Goal: Check status: Check status

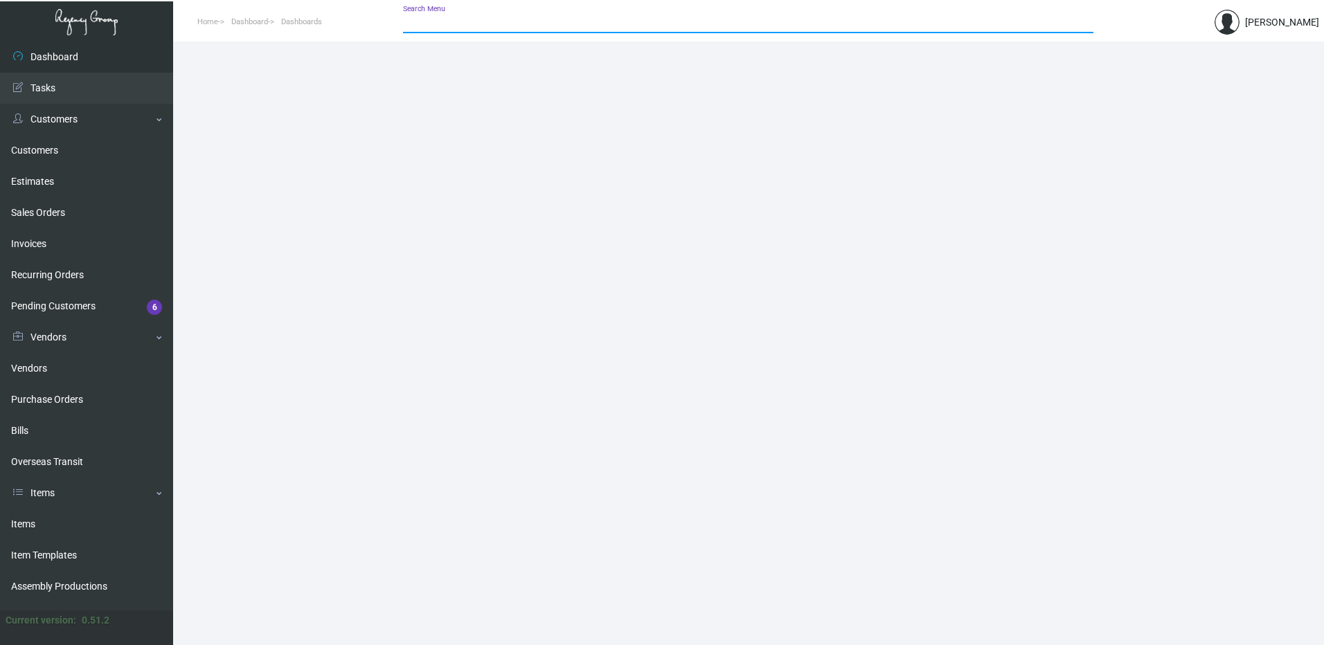
click at [575, 24] on input "Search Menu" at bounding box center [748, 22] width 690 height 11
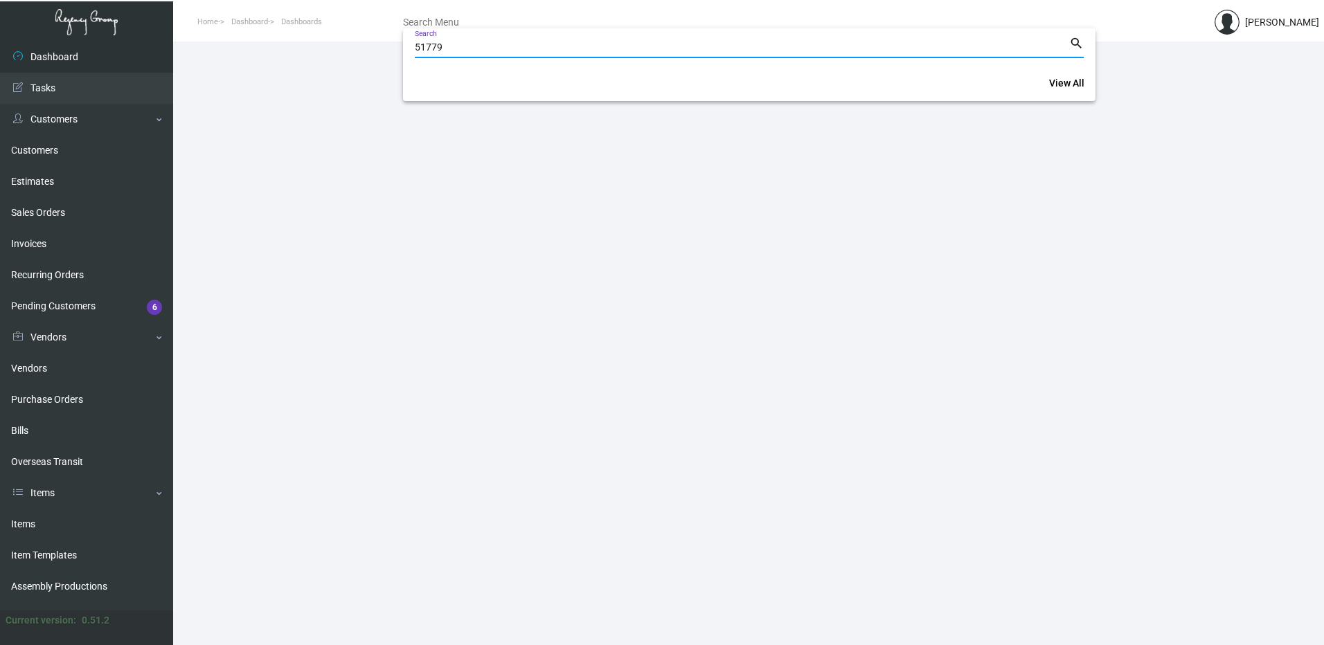
type input "51779"
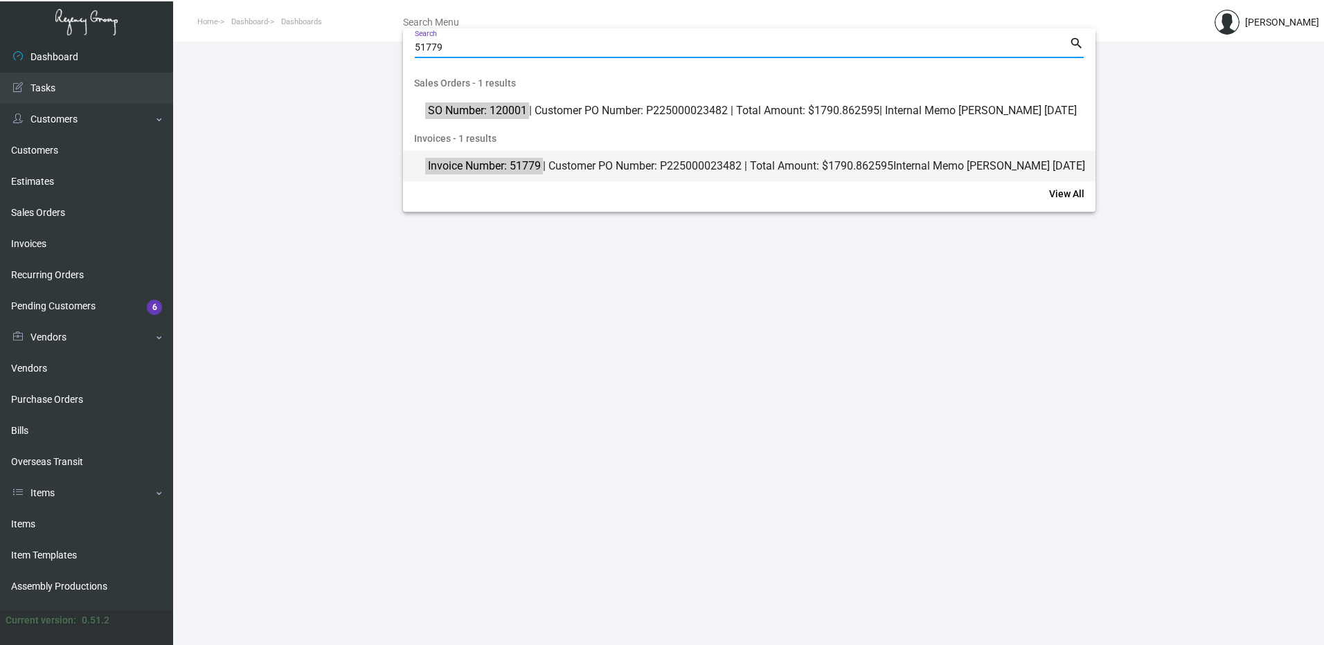
click at [629, 174] on span "Invoice Number: 51779 | Customer PO Number: P225000023482 | Total Amount: $1790…" at bounding box center [756, 166] width 663 height 17
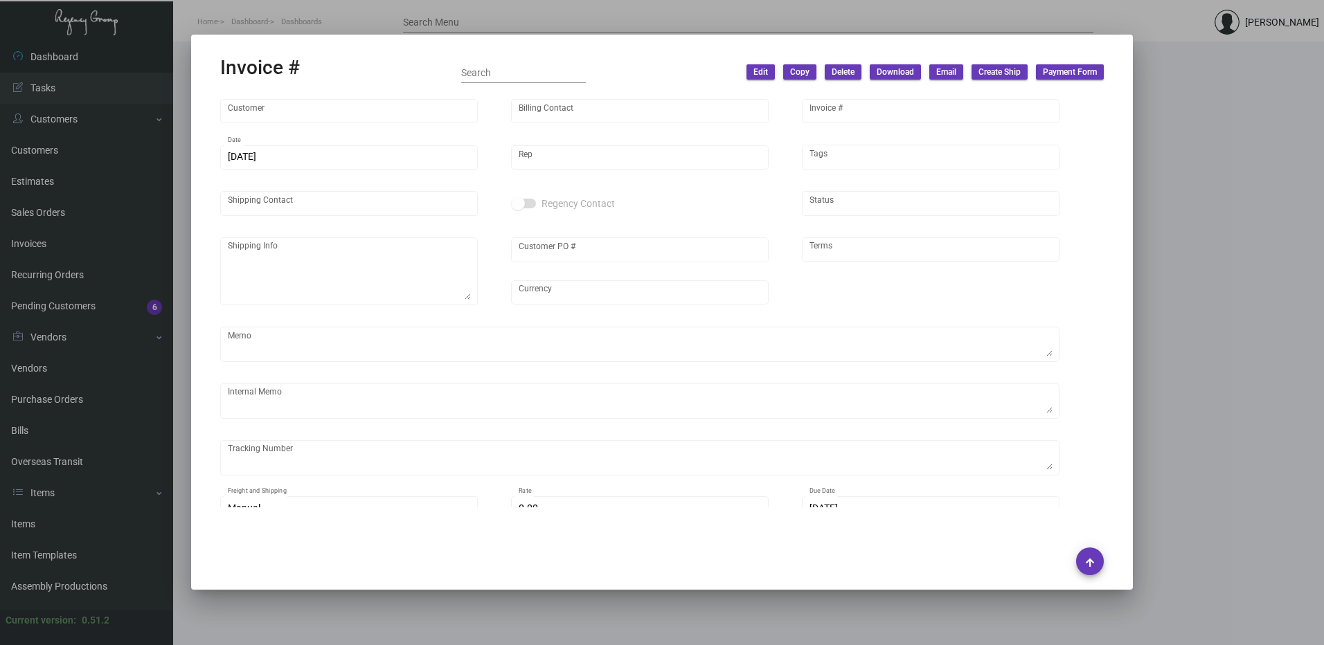
type input "[GEOGRAPHIC_DATA] [US_STATE]"
type input "Accounts Payable"
type input "51779"
type input "[DATE]"
type input "[PERSON_NAME]"
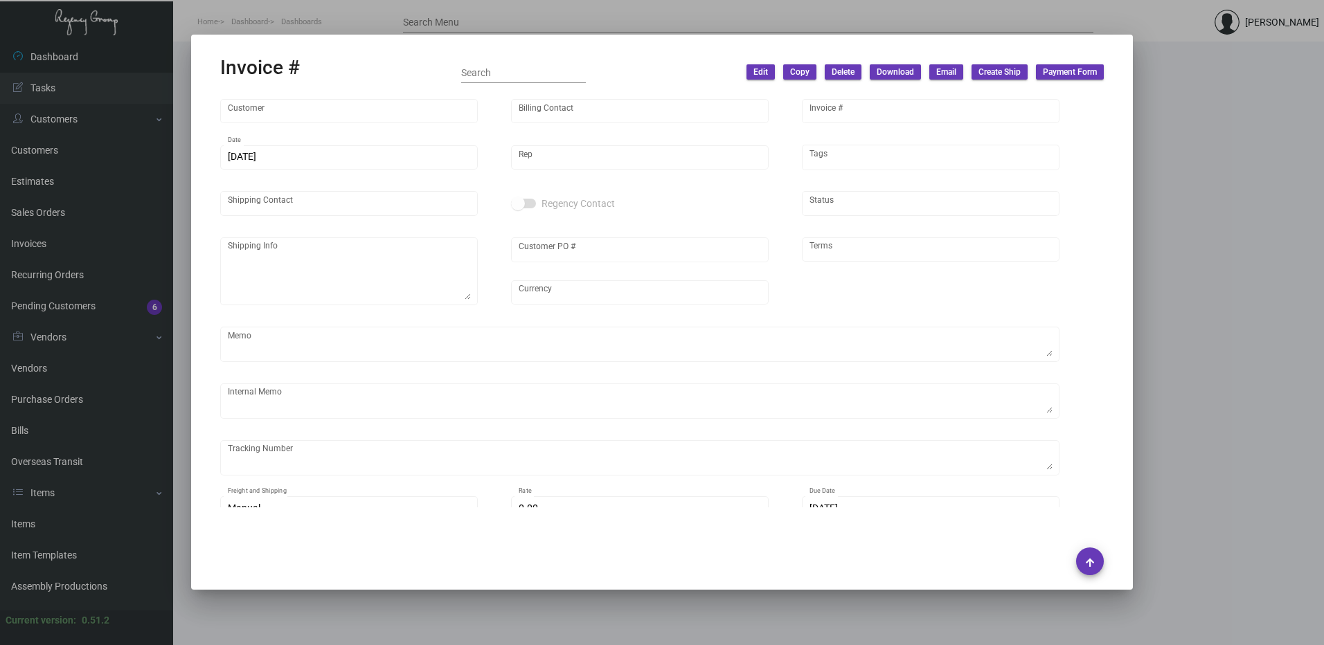
type input "[PERSON_NAME]"
type textarea "[GEOGRAPHIC_DATA] [US_STATE][GEOGRAPHIC_DATA][PERSON_NAME][GEOGRAPHIC_DATA][STR…"
type input "P225000023482"
type input "United States Dollar $"
type input "Net 30"
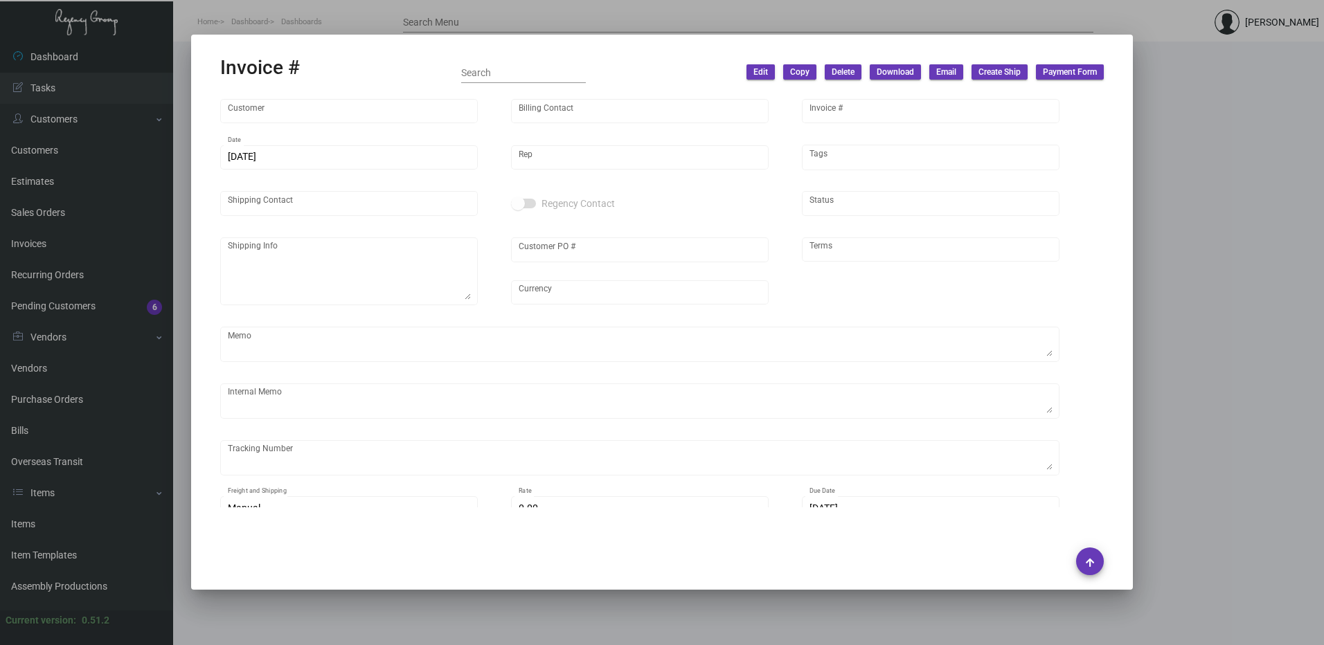
type textarea "[PERSON_NAME] [DATE]"
type input "7.00000 %"
type input "[DATE]"
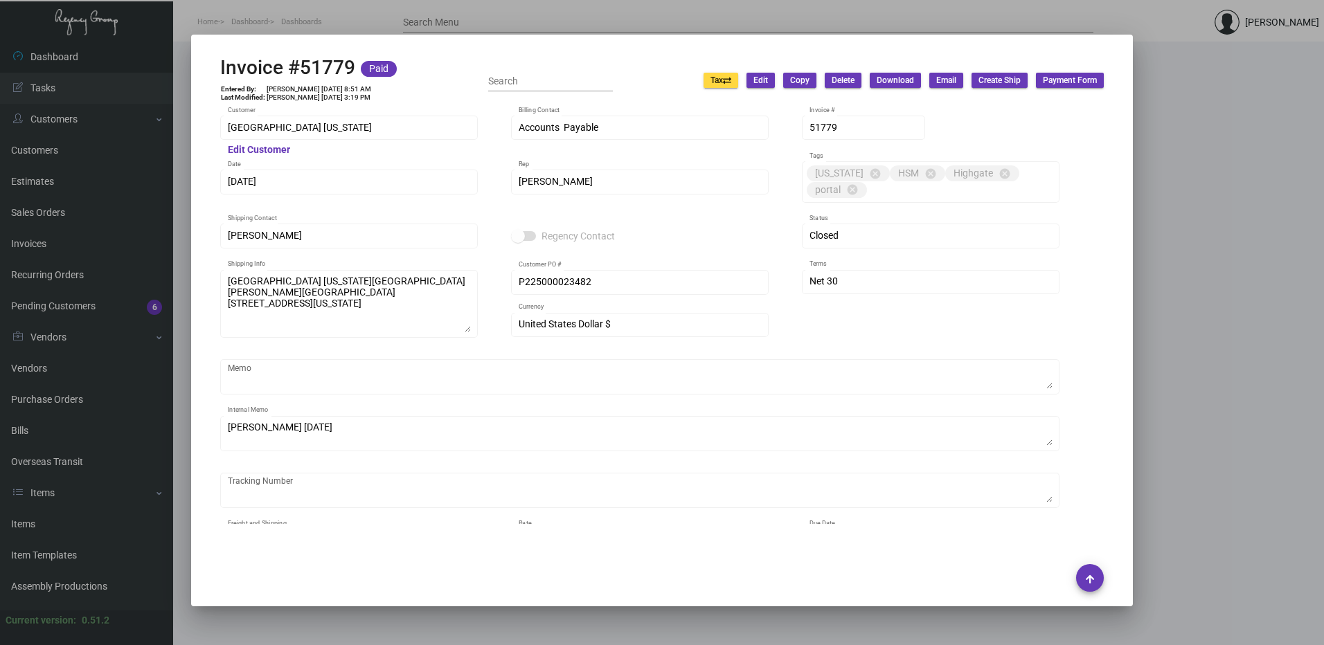
click at [1193, 216] on div at bounding box center [662, 322] width 1324 height 645
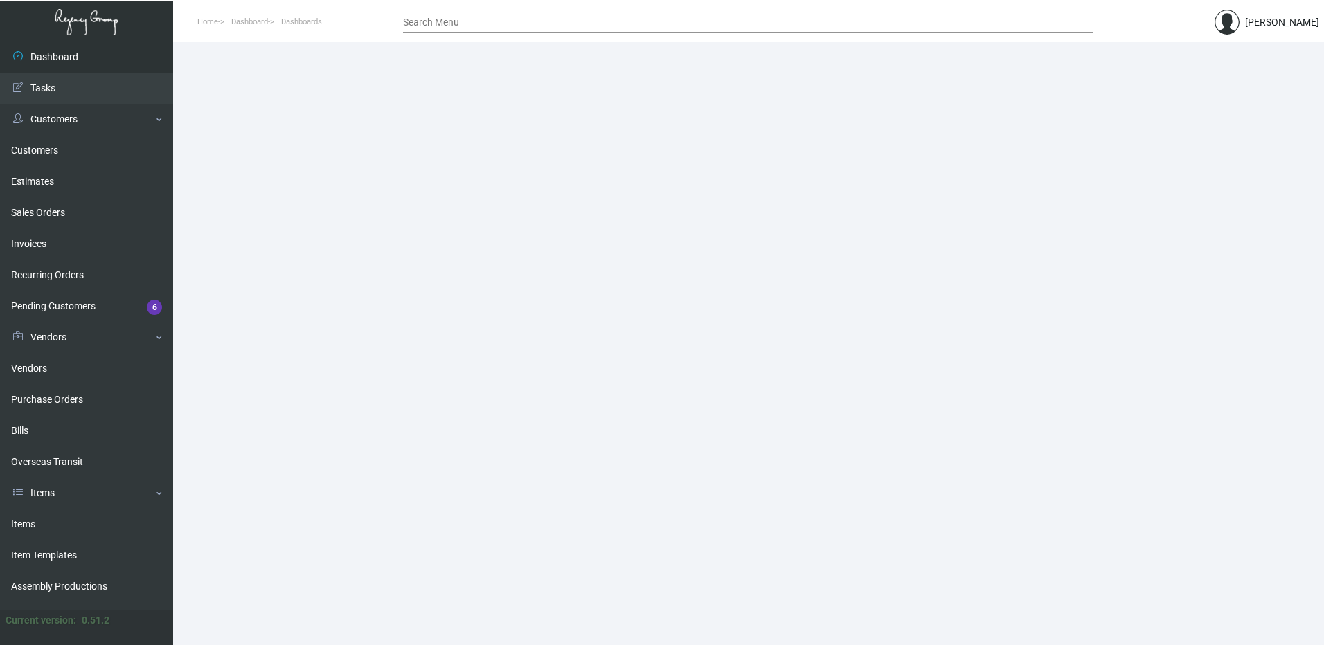
click at [569, 26] on input "Search Menu" at bounding box center [748, 22] width 690 height 11
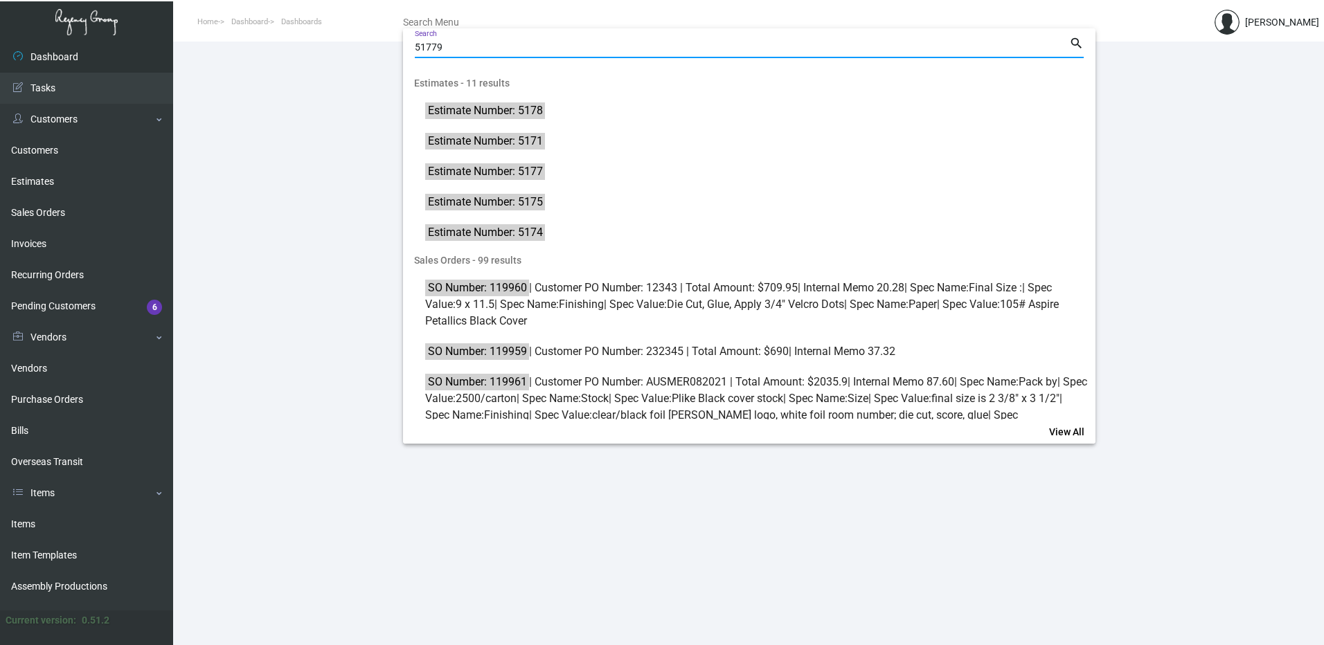
type input "51779"
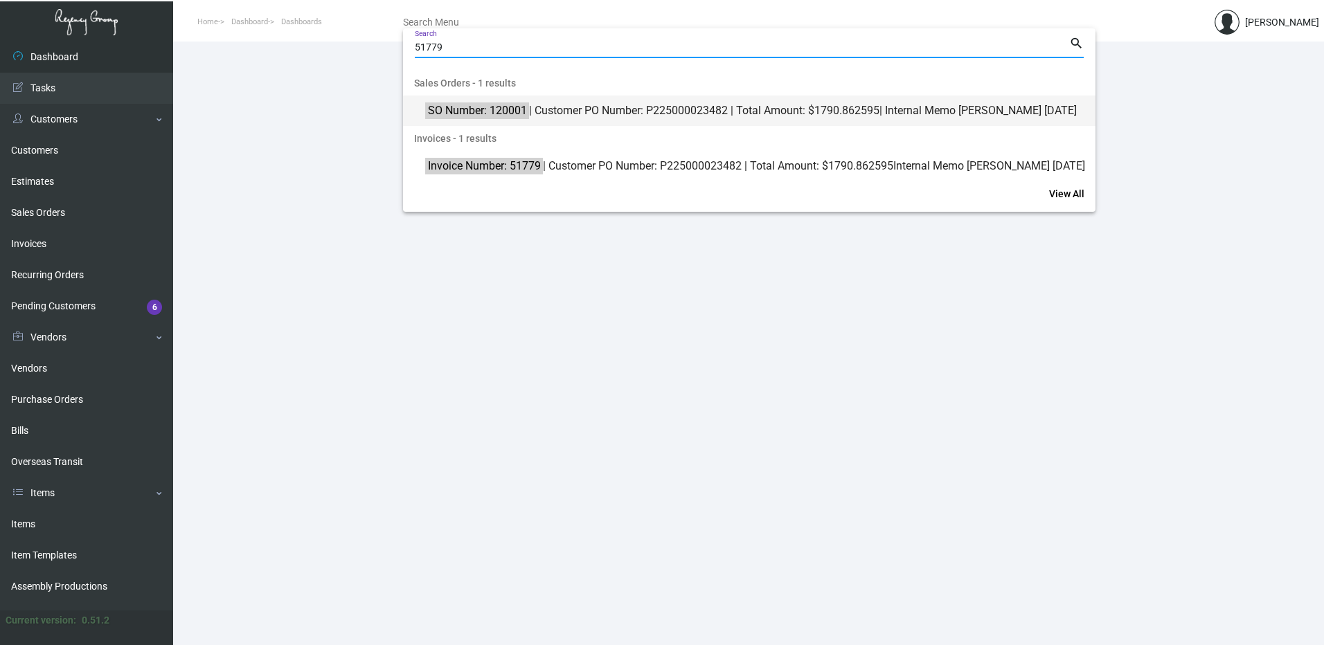
click at [613, 109] on span "SO Number: 120001 | Customer PO Number: P225000023482 | Total Amount: $1790.862…" at bounding box center [756, 110] width 663 height 17
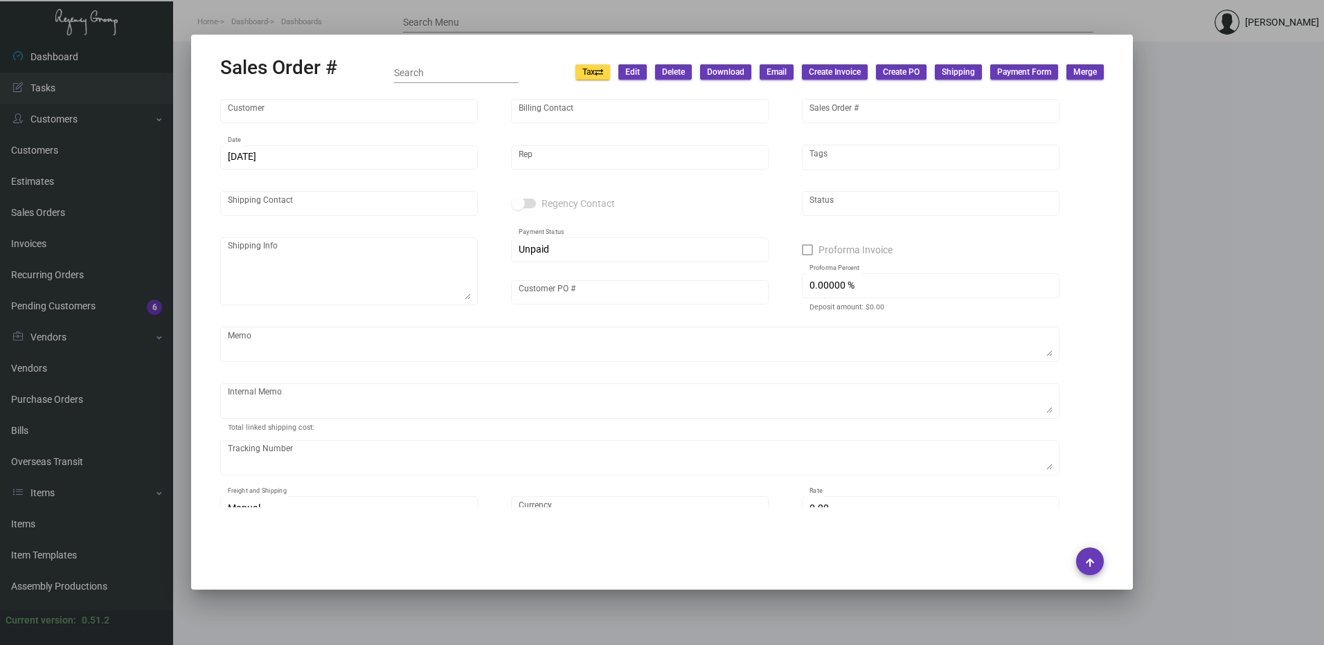
type input "[GEOGRAPHIC_DATA] [US_STATE]"
type input "Accounts Payable"
type input "120001"
type input "[DATE]"
type input "[PERSON_NAME]"
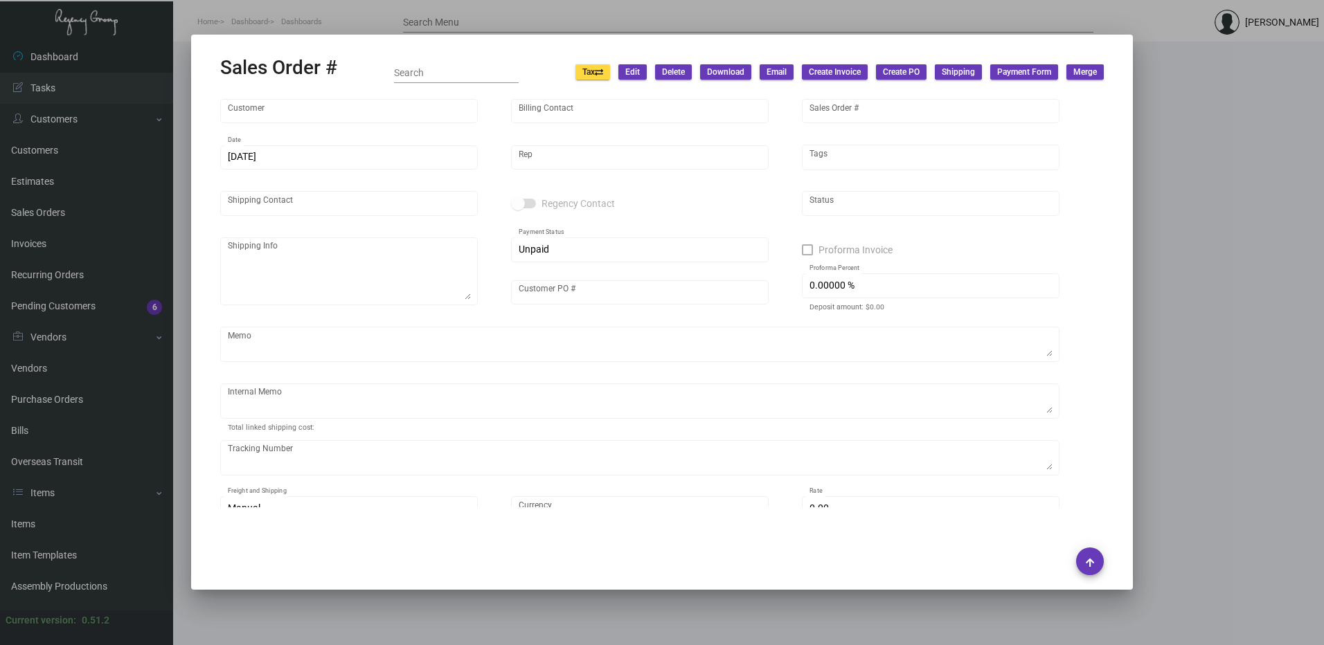
type input "[PERSON_NAME]"
type textarea "[GEOGRAPHIC_DATA] [US_STATE][GEOGRAPHIC_DATA][PERSON_NAME][GEOGRAPHIC_DATA][STR…"
type input "P225000023482"
type textarea "[PERSON_NAME] [DATE]"
type input "United States Dollar $"
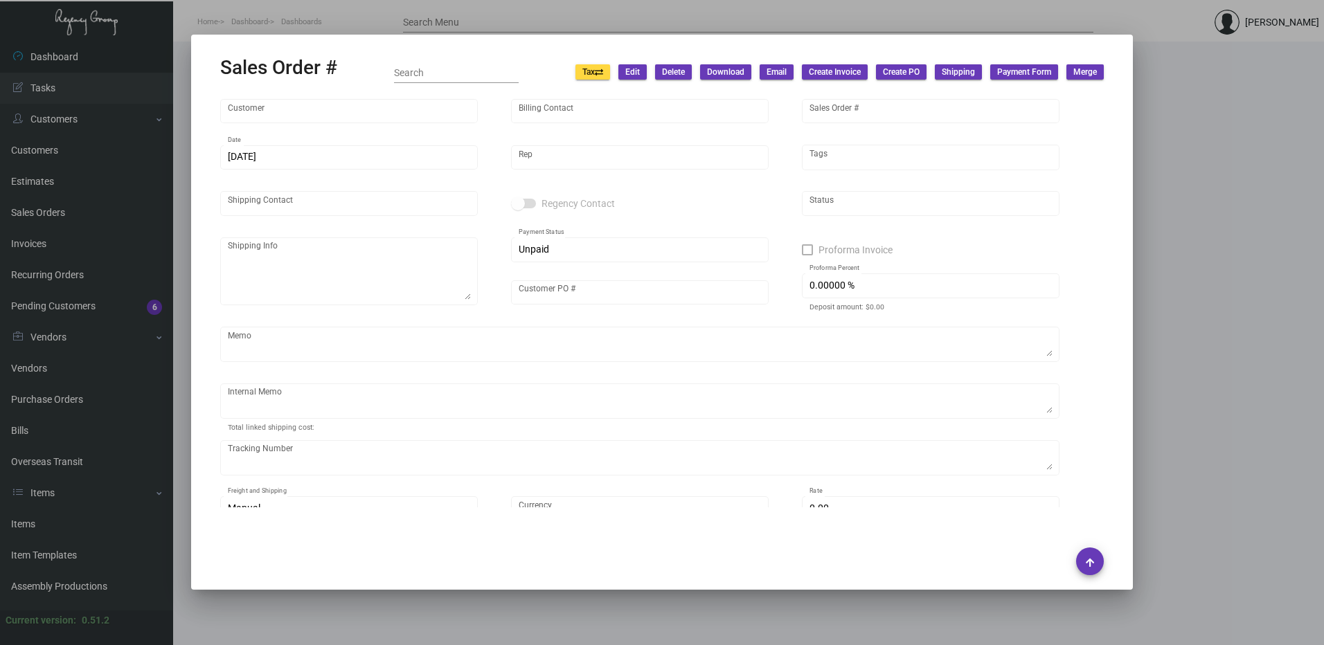
type input "7.00000 %"
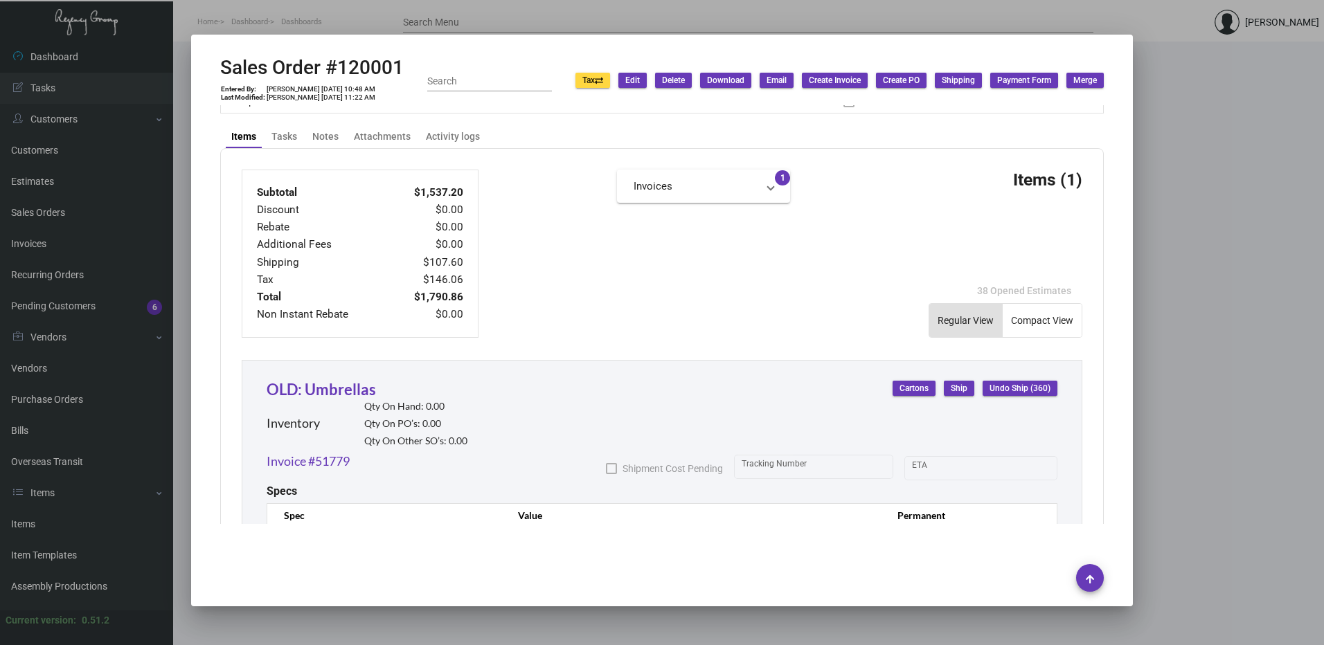
scroll to position [651, 0]
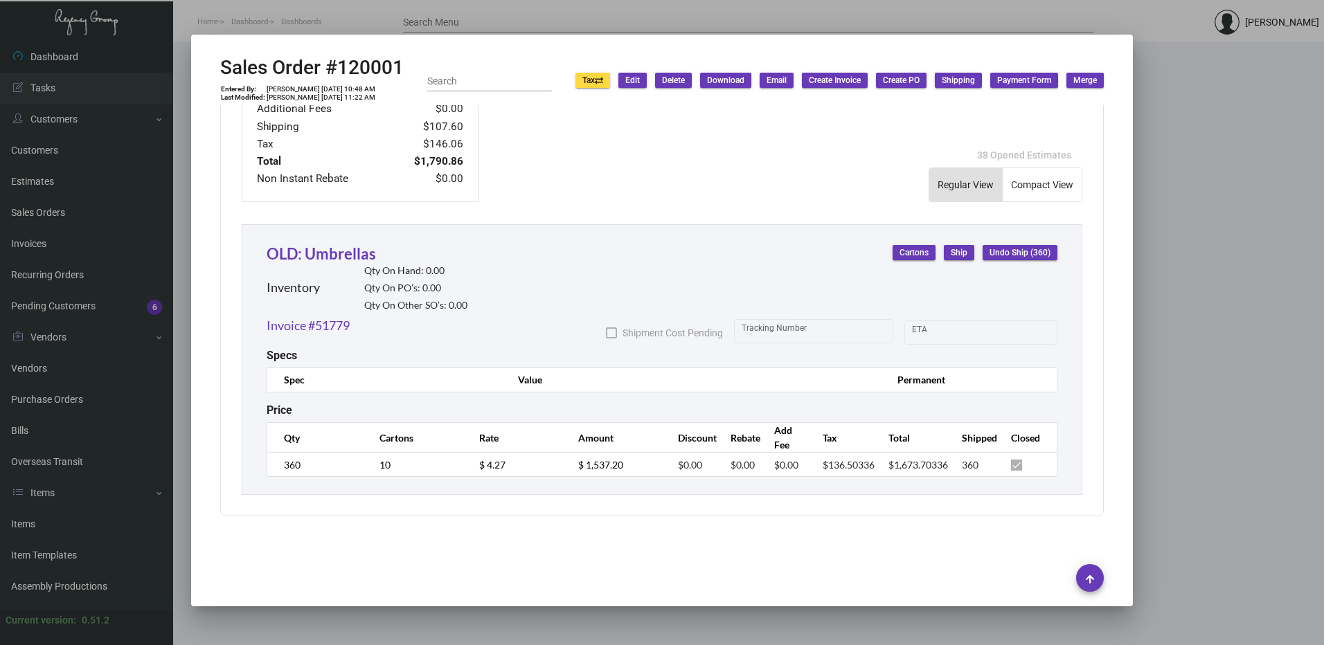
click at [1196, 217] on div at bounding box center [662, 322] width 1324 height 645
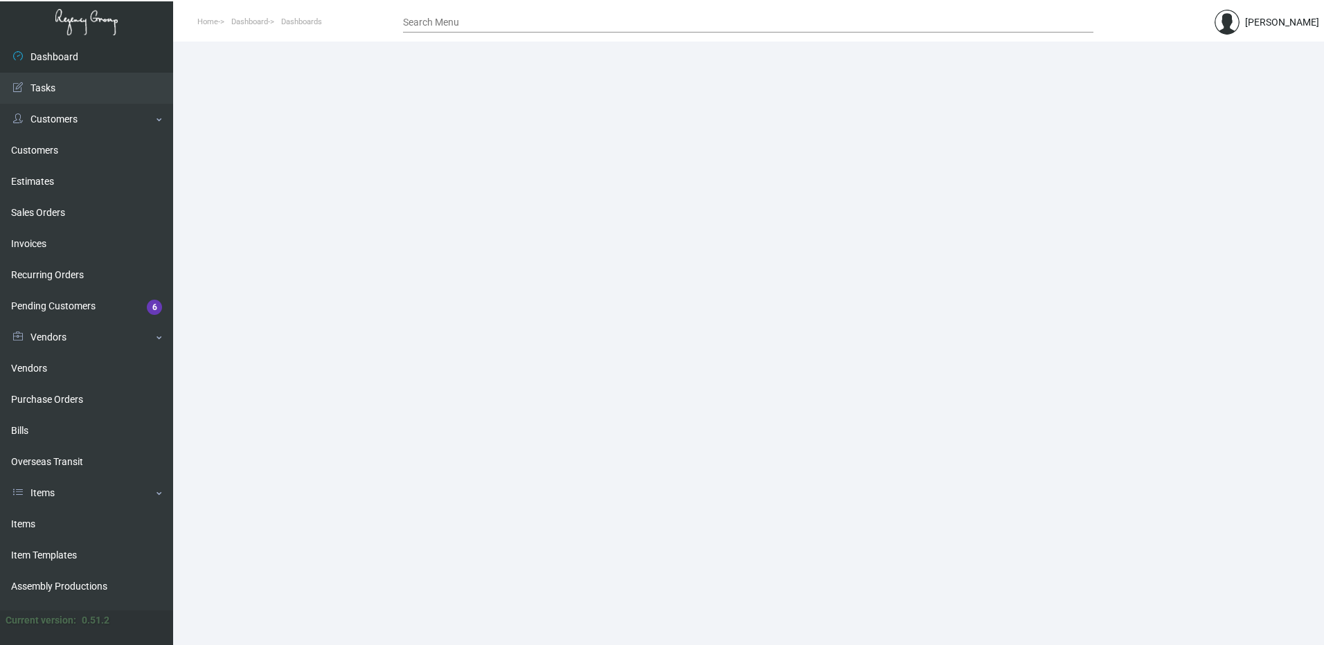
click at [597, 21] on input "Search Menu" at bounding box center [748, 22] width 690 height 11
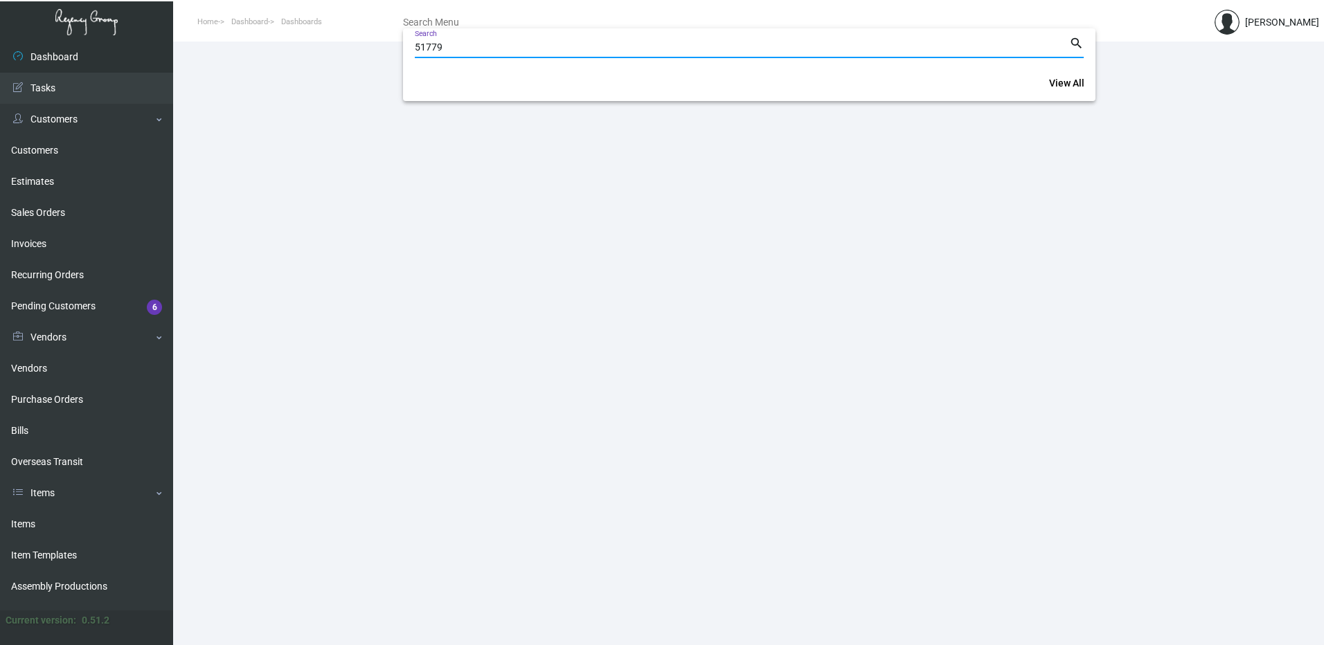
type input "51779"
click at [941, 45] on input "51779" at bounding box center [742, 47] width 654 height 11
click at [1081, 39] on mat-form-field "51779 Search search" at bounding box center [749, 52] width 692 height 37
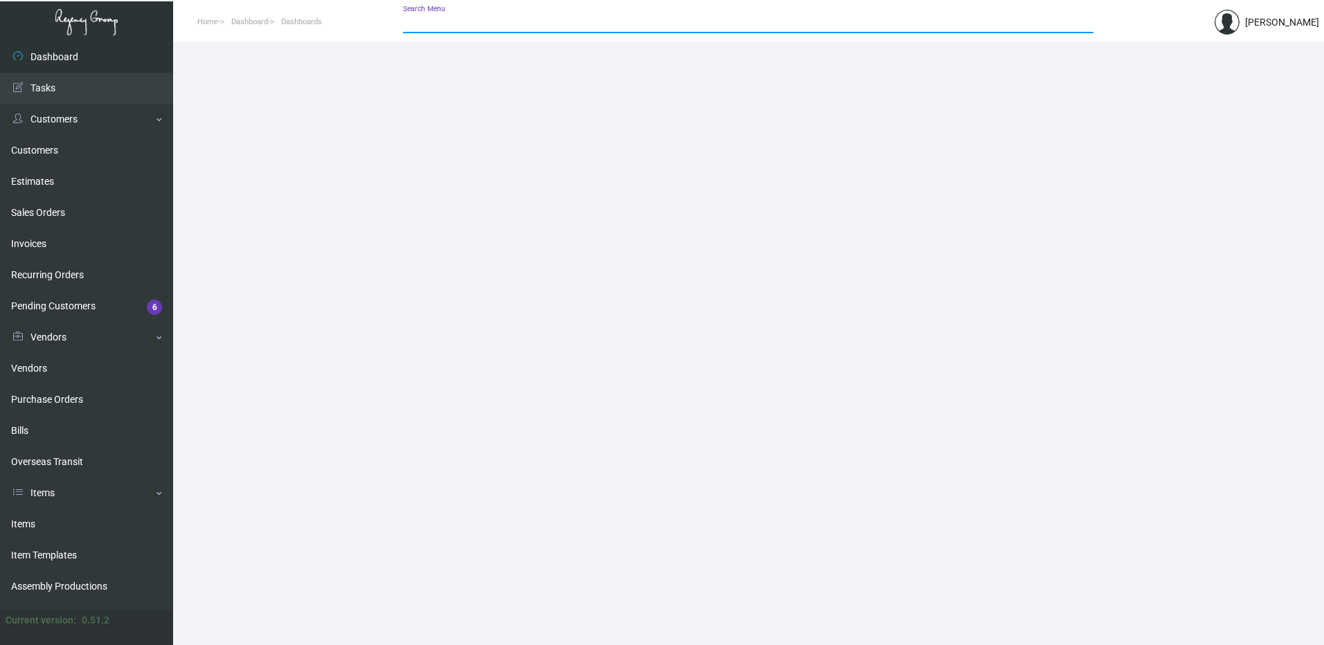
click at [1076, 39] on div "Search Menu" at bounding box center [748, 28] width 690 height 34
click at [1015, 19] on input "Search Menu" at bounding box center [748, 22] width 690 height 11
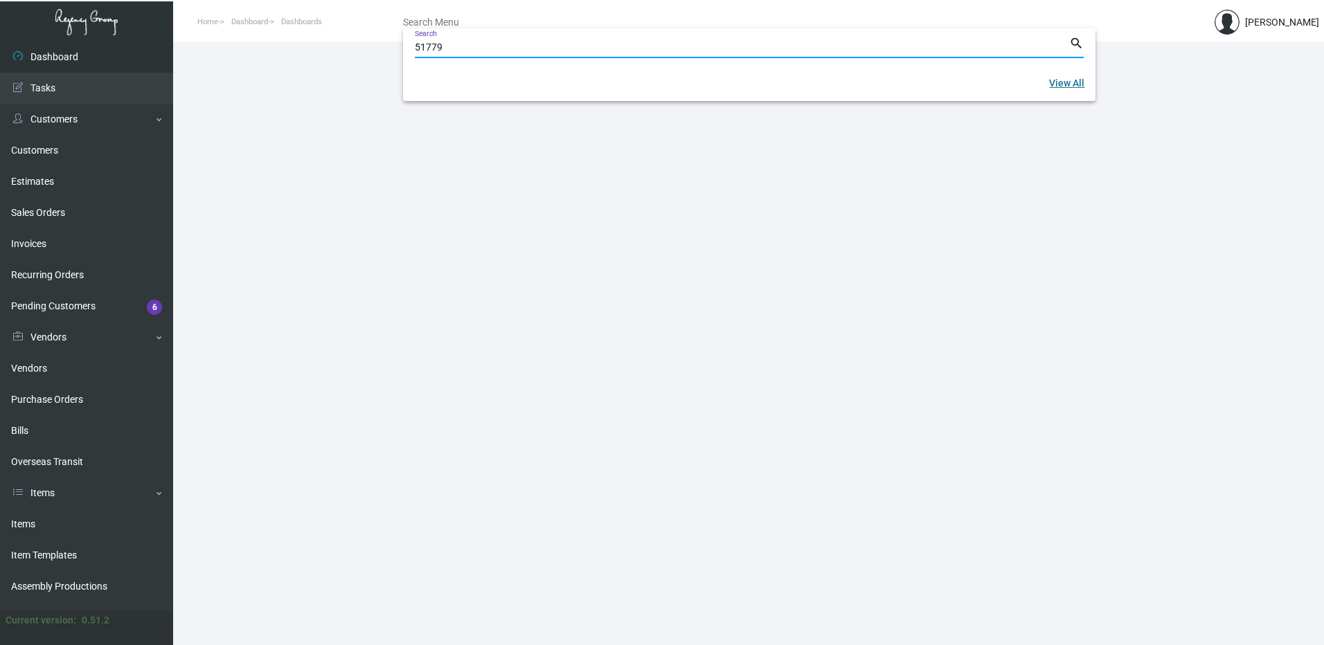
type input "51779"
click at [1056, 83] on span "View All" at bounding box center [1066, 83] width 35 height 11
